Goal: Information Seeking & Learning: Find specific fact

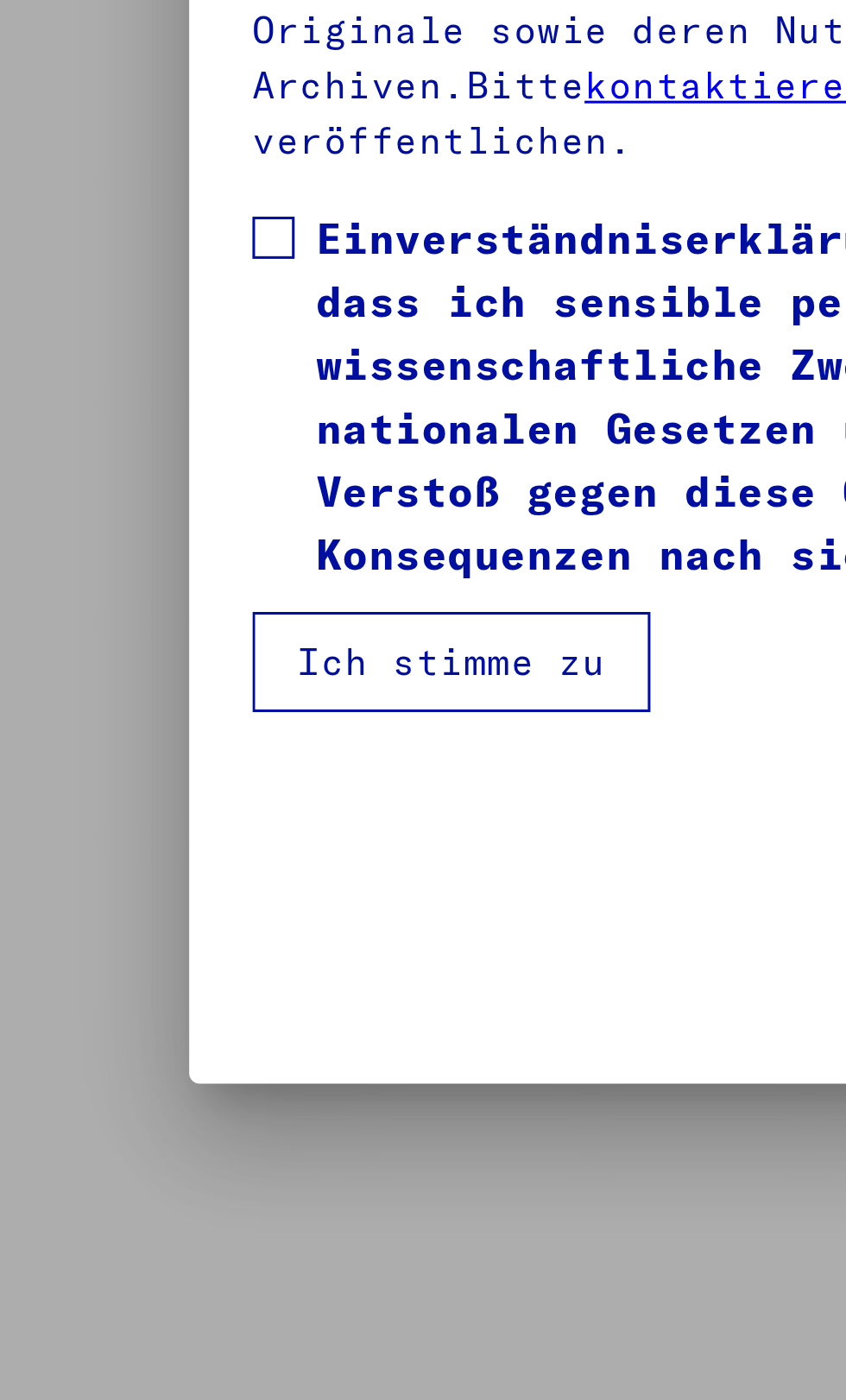
scroll to position [363, 0]
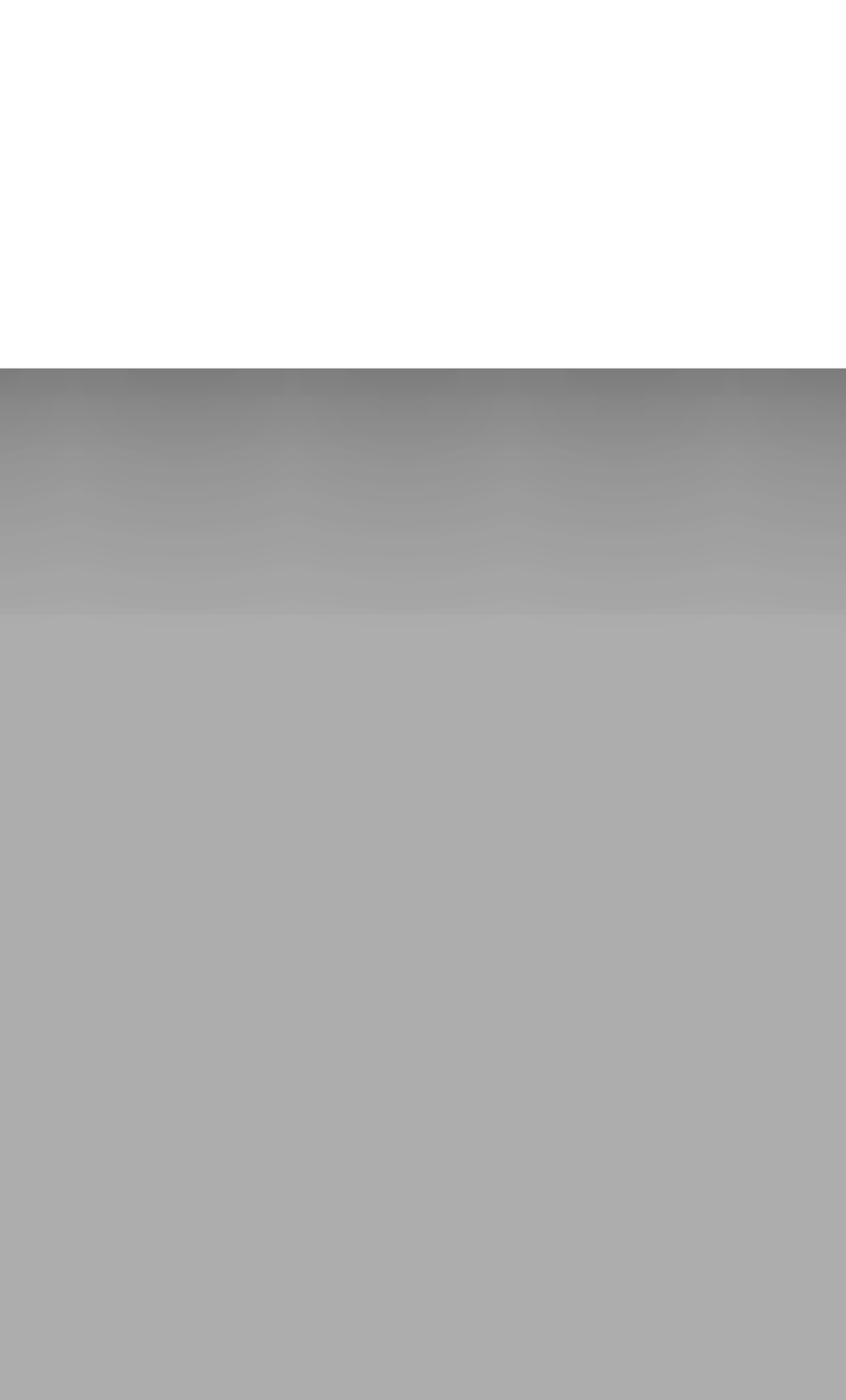
click at [148, 964] on button "Ich stimme zu" at bounding box center [170, 947] width 131 height 33
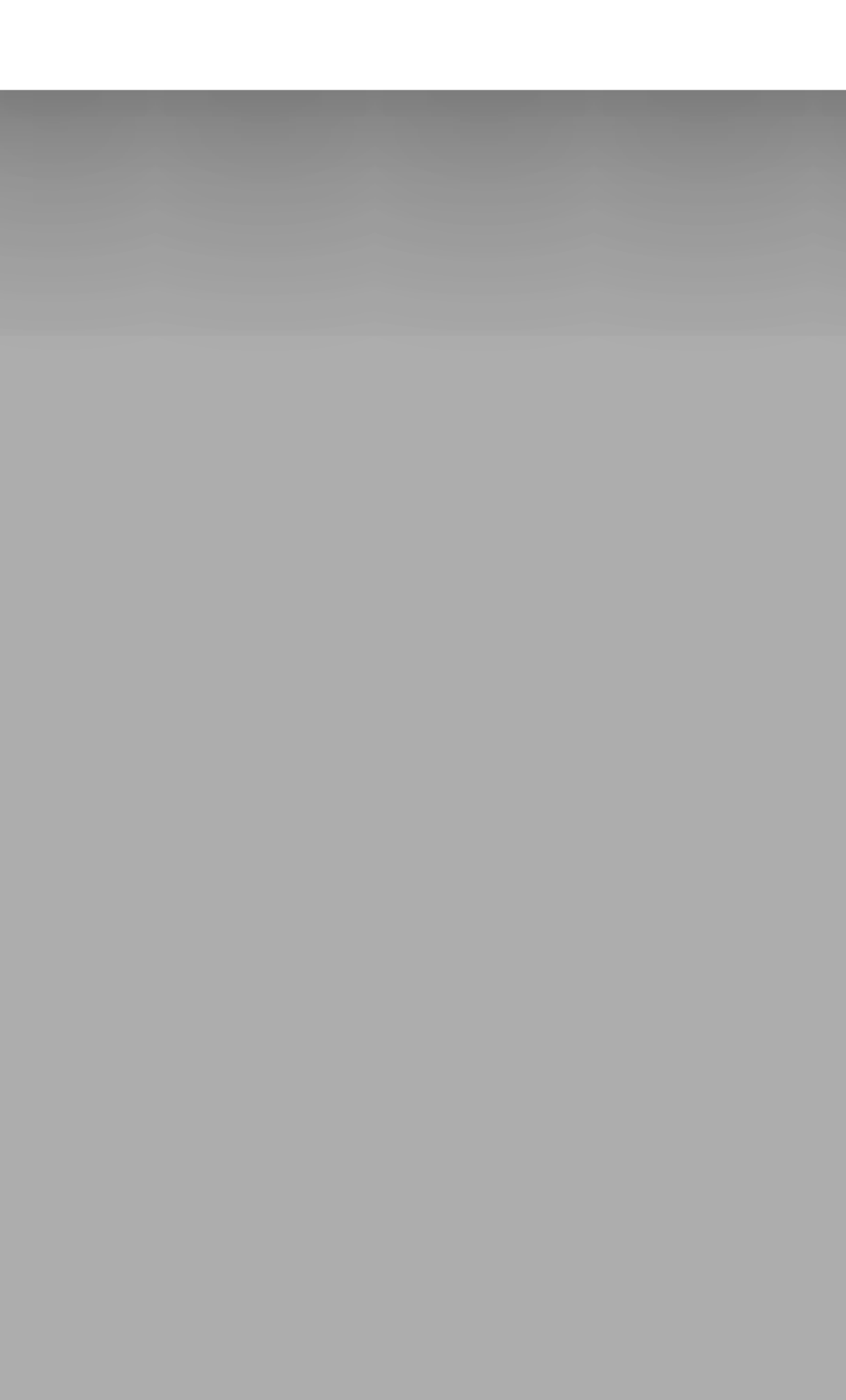
scroll to position [2248, 0]
click at [127, 1084] on mat-dialog-container "Herzlich Willkommen im Online-Archiv der Arolsen Archives. Unsere Nutzungsbedin…" at bounding box center [423, 699] width 677 height 770
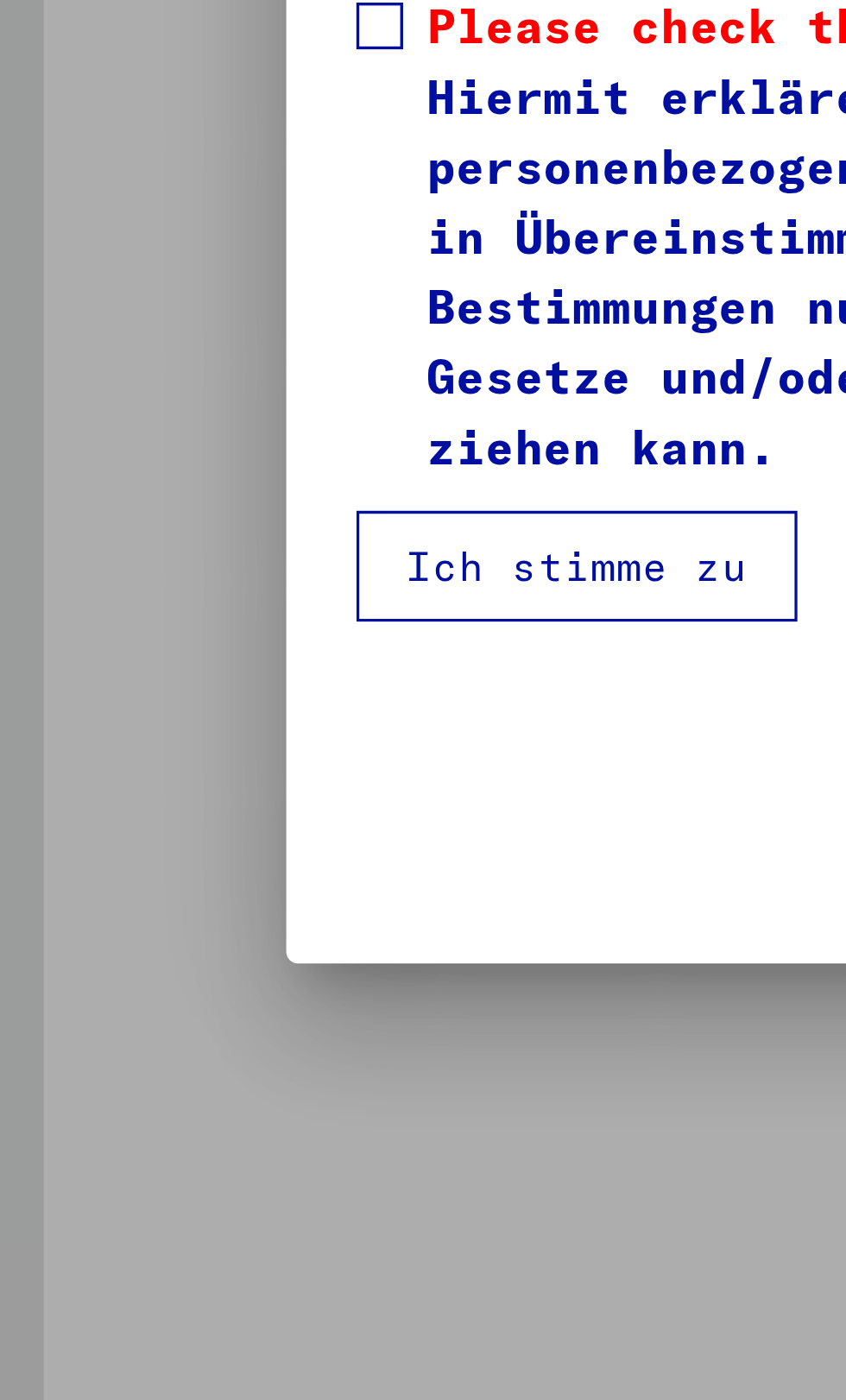
click at [92, 984] on mat-dialog-content "Unsere Nutzungsbedingungen wurden durch den Internationalen Ausschuss als obers…" at bounding box center [423, 682] width 677 height 603
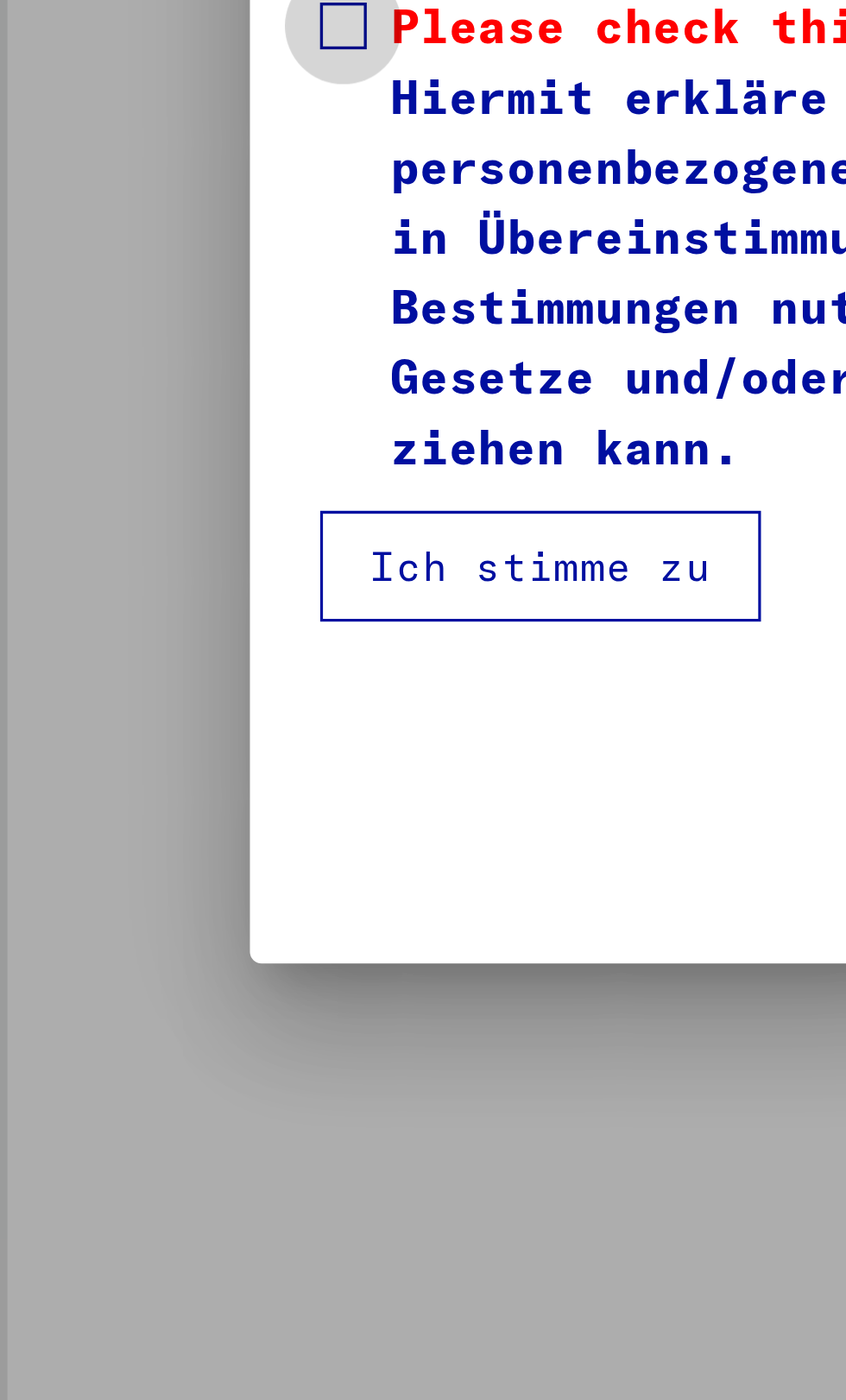
click at [105, 815] on span at bounding box center [112, 808] width 14 height 14
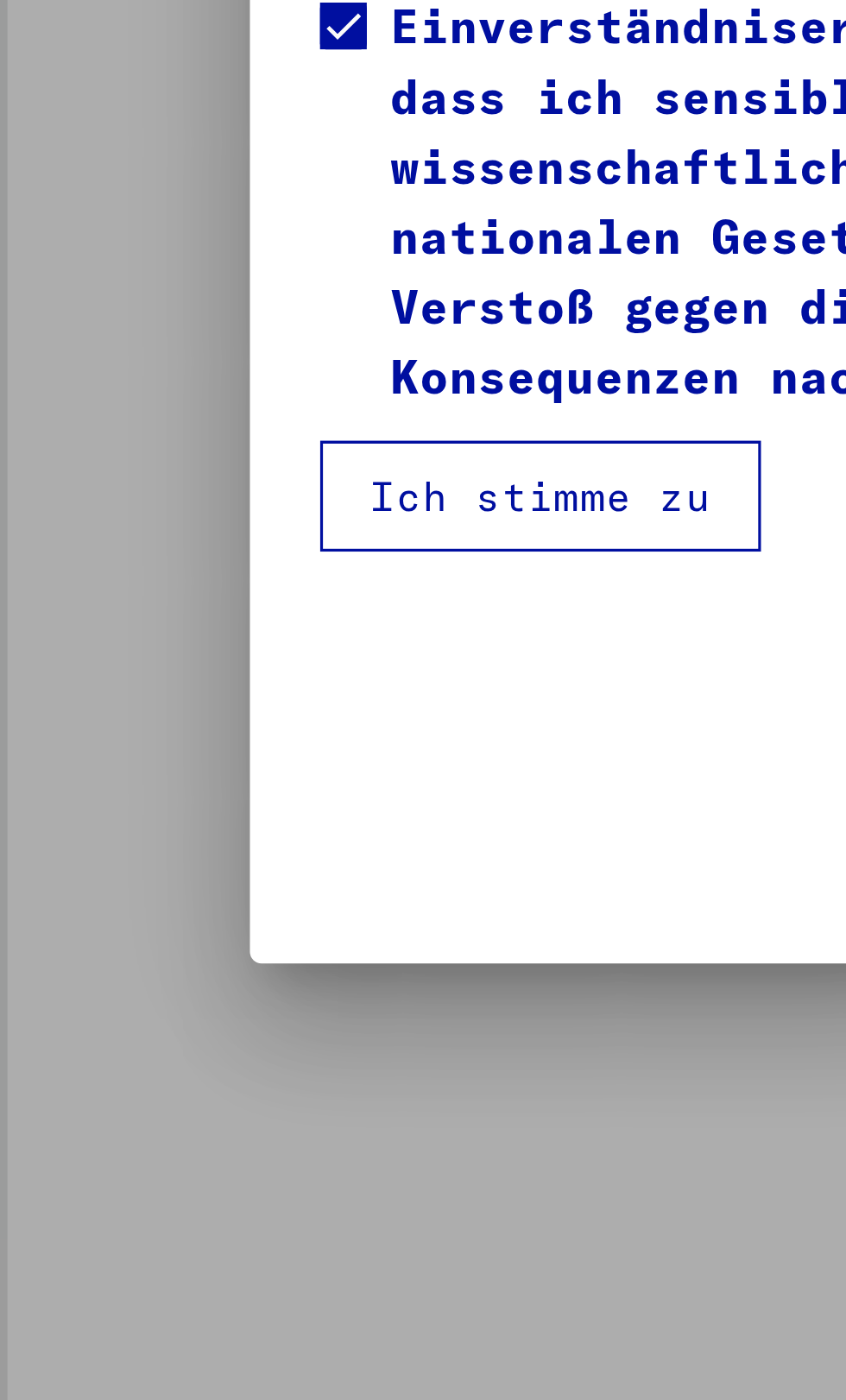
click at [40, 1180] on div at bounding box center [423, 700] width 846 height 1400
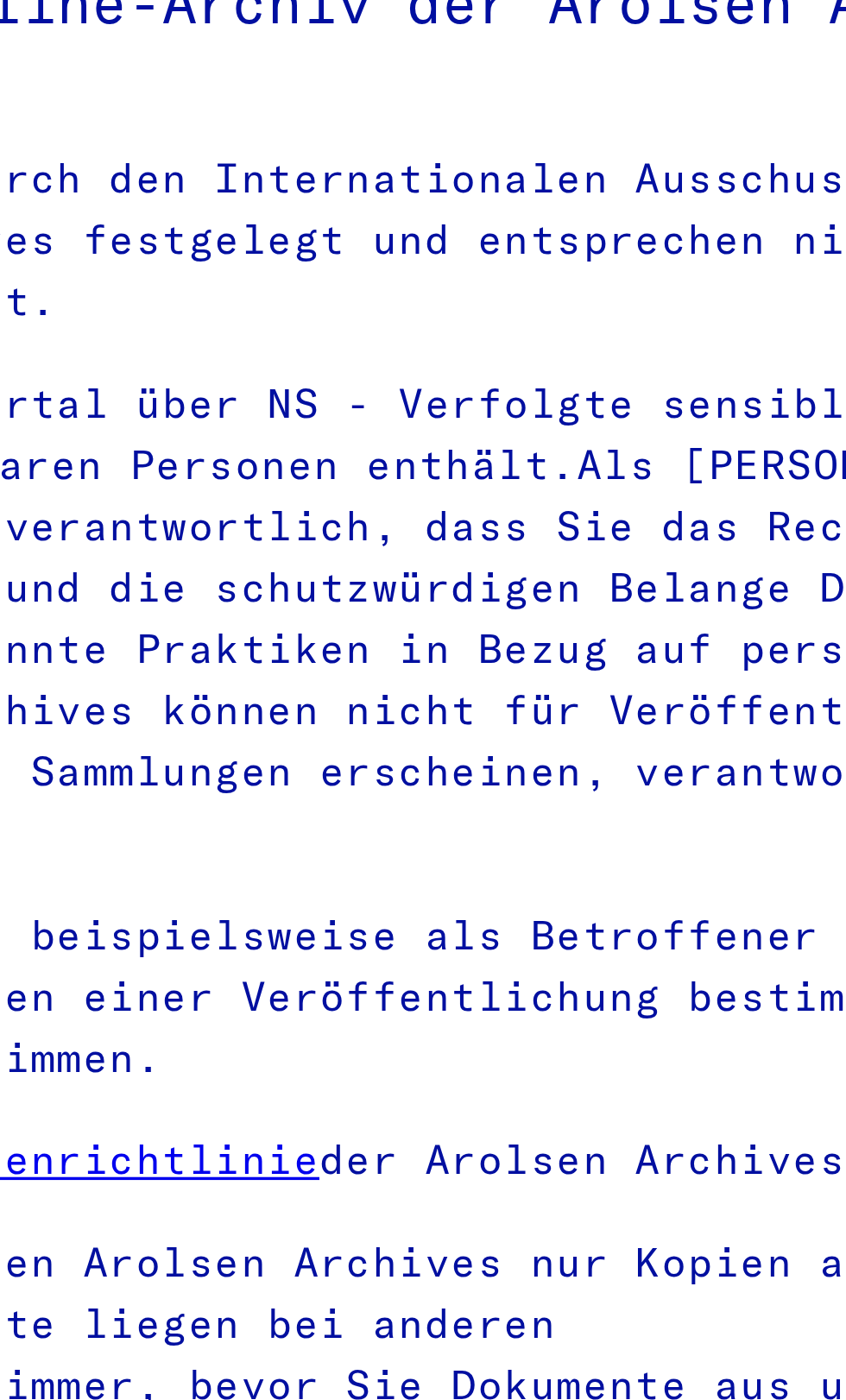
click at [477, 447] on p "Unsere Nutzungsbedingungen wurden durch den Internationalen Ausschuss als obers…" at bounding box center [423, 419] width 635 height 54
